Goal: Task Accomplishment & Management: Complete application form

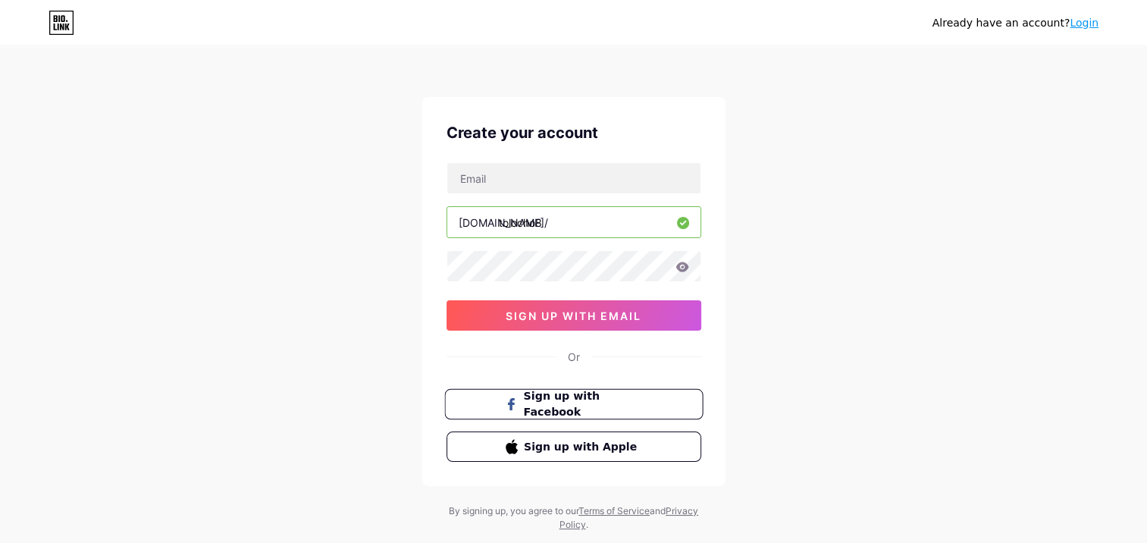
click at [658, 394] on button "Sign up with Facebook" at bounding box center [573, 404] width 259 height 31
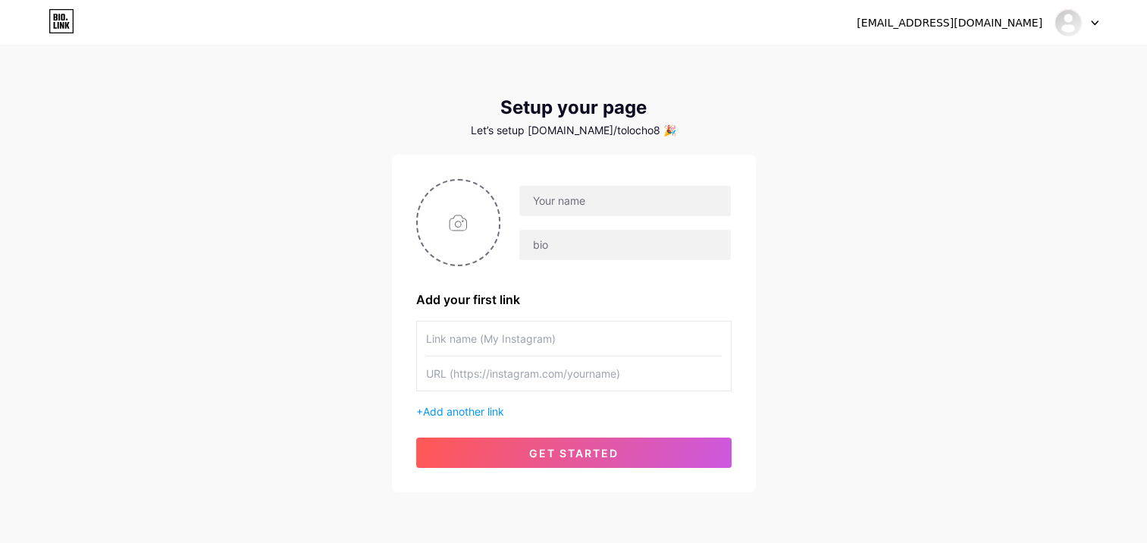
click at [1080, 20] on div at bounding box center [1068, 22] width 27 height 27
click at [1089, 21] on div at bounding box center [1077, 22] width 44 height 27
click at [1095, 24] on icon at bounding box center [1095, 23] width 6 height 4
click at [1025, 27] on div "[EMAIL_ADDRESS][DOMAIN_NAME]" at bounding box center [950, 23] width 186 height 16
click at [873, 45] on div "[EMAIL_ADDRESS][DOMAIN_NAME] Dashboard Logout Setup your page Let’s setup [DOMA…" at bounding box center [573, 270] width 1147 height 541
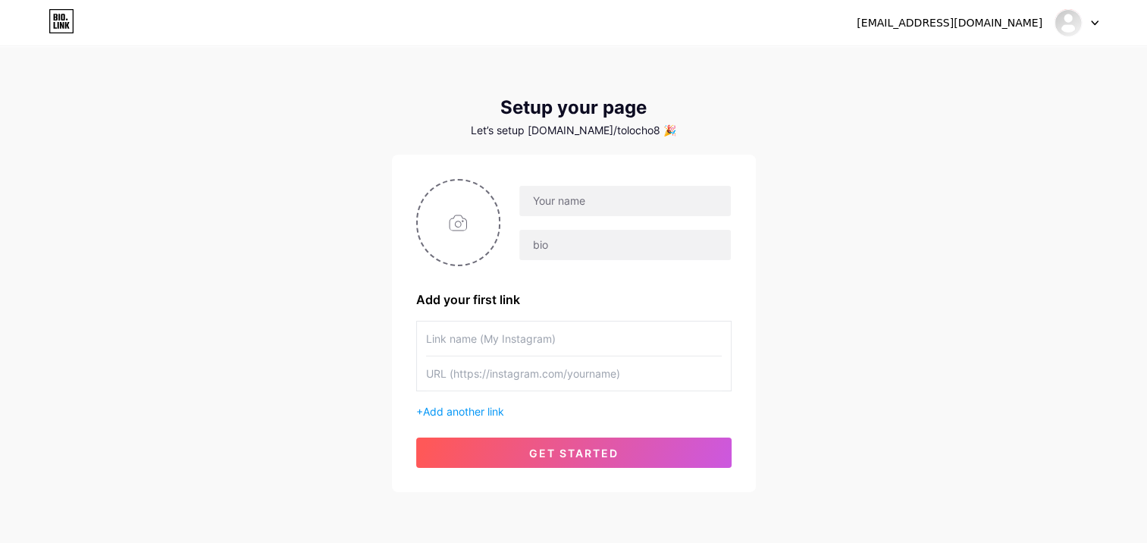
click at [58, 19] on icon at bounding box center [59, 17] width 2 height 7
click at [58, 24] on icon at bounding box center [59, 25] width 2 height 7
